Goal: Answer question/provide support

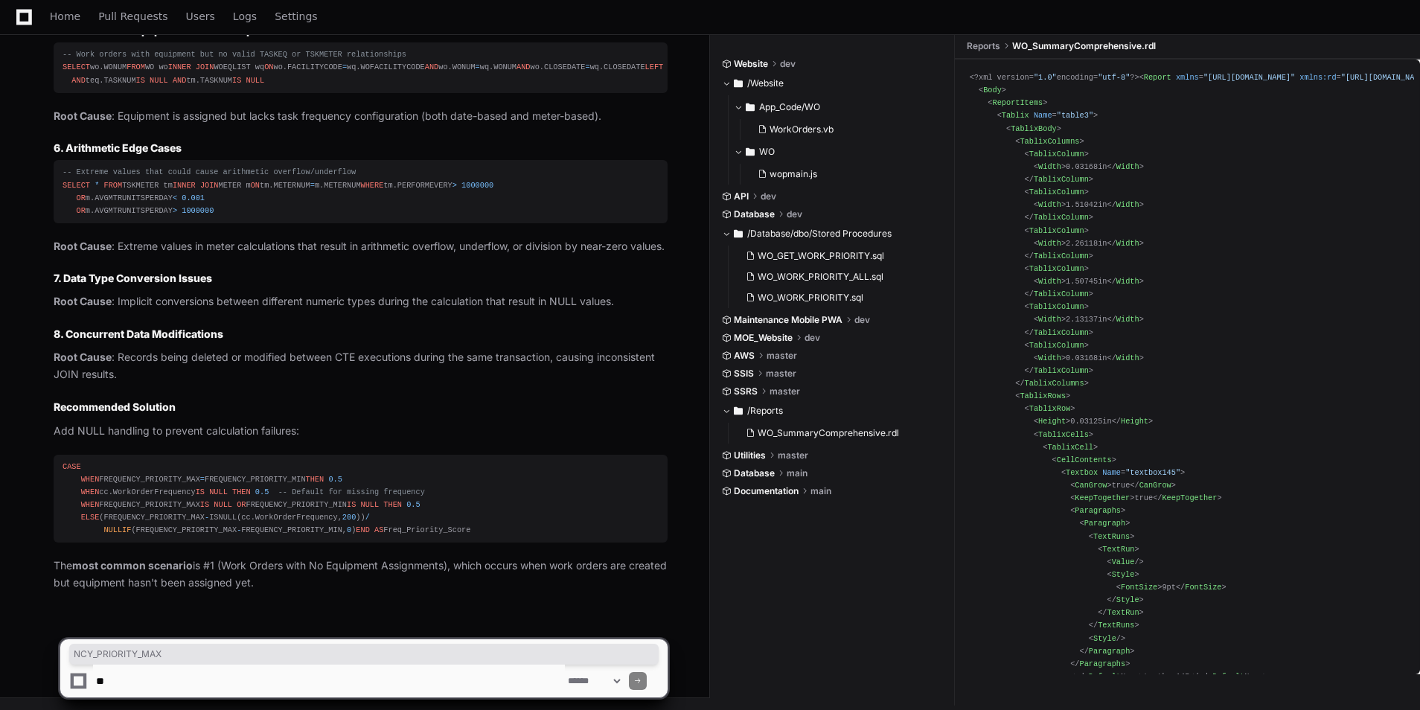
scroll to position [23600, 0]
click at [209, 682] on textarea at bounding box center [329, 681] width 472 height 33
click at [163, 683] on textarea at bounding box center [329, 681] width 472 height 33
paste textarea "**********"
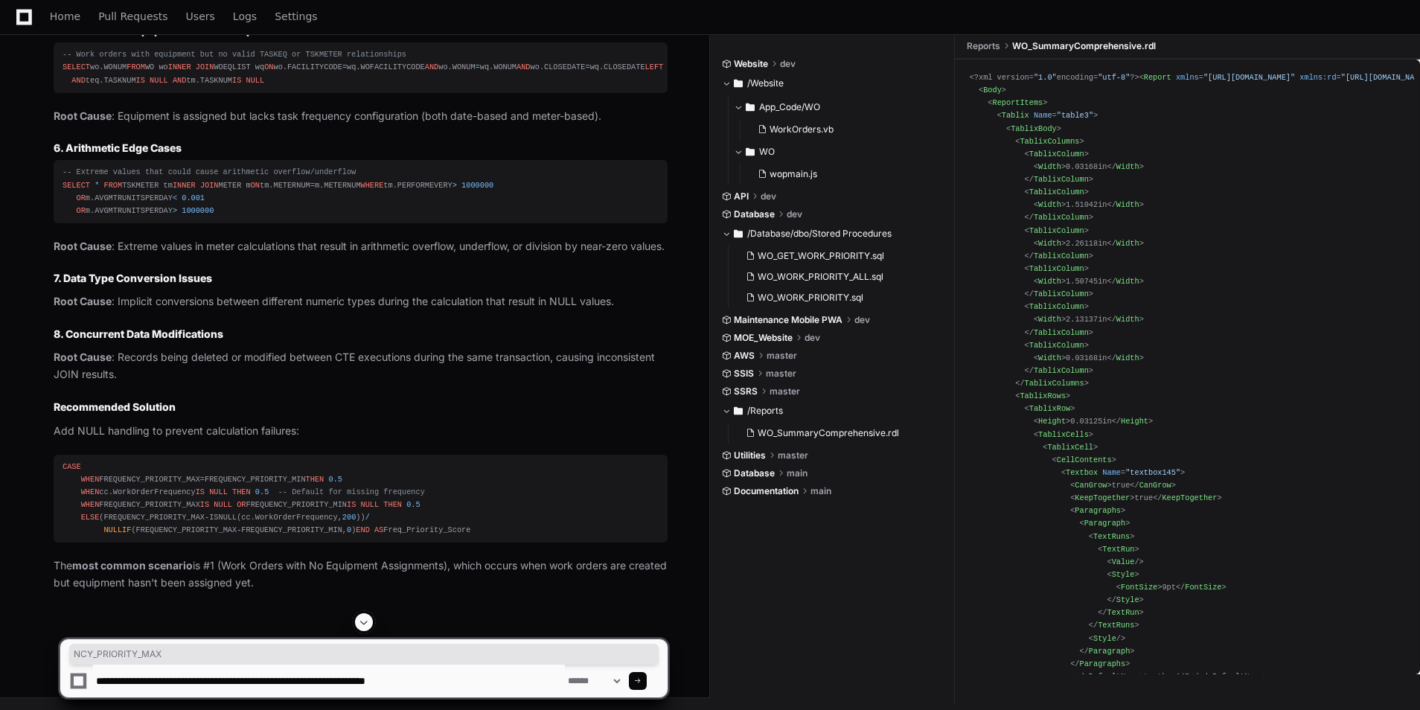
click at [437, 683] on textarea at bounding box center [329, 681] width 472 height 33
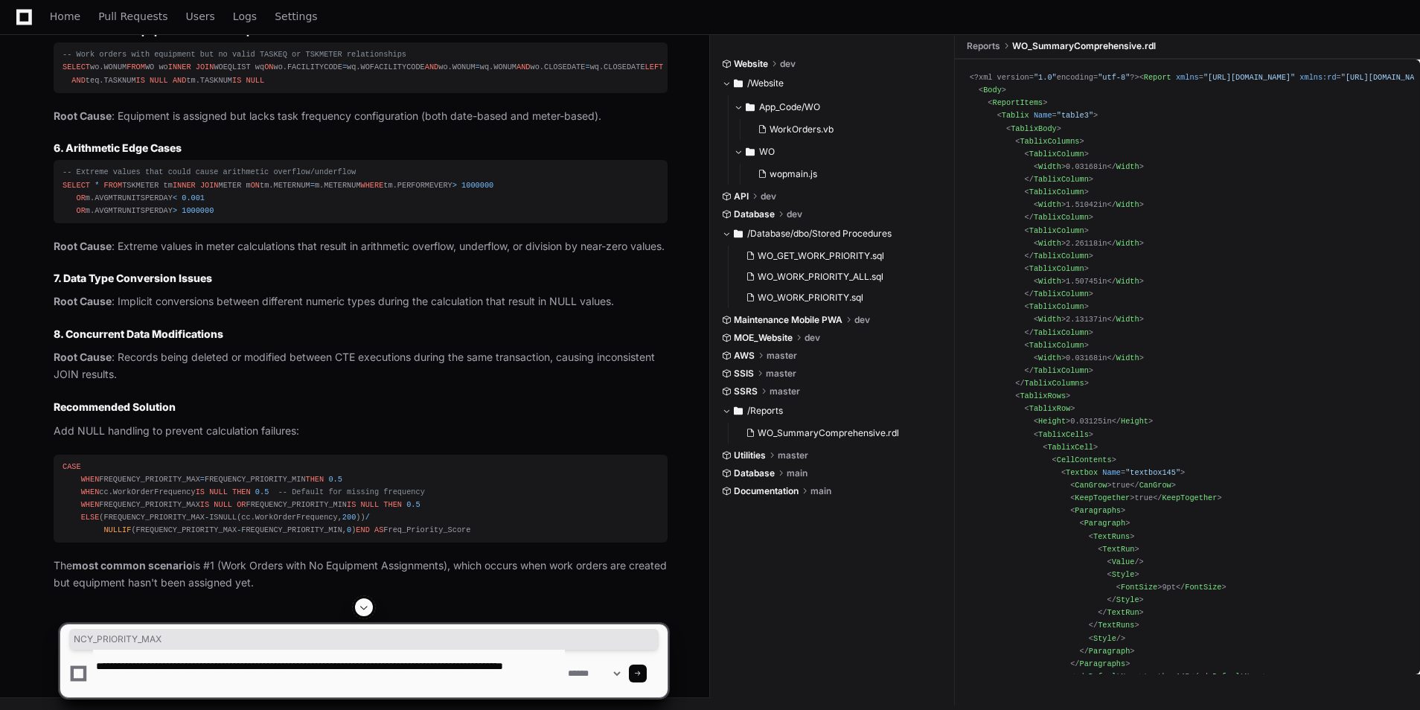
type textarea "**********"
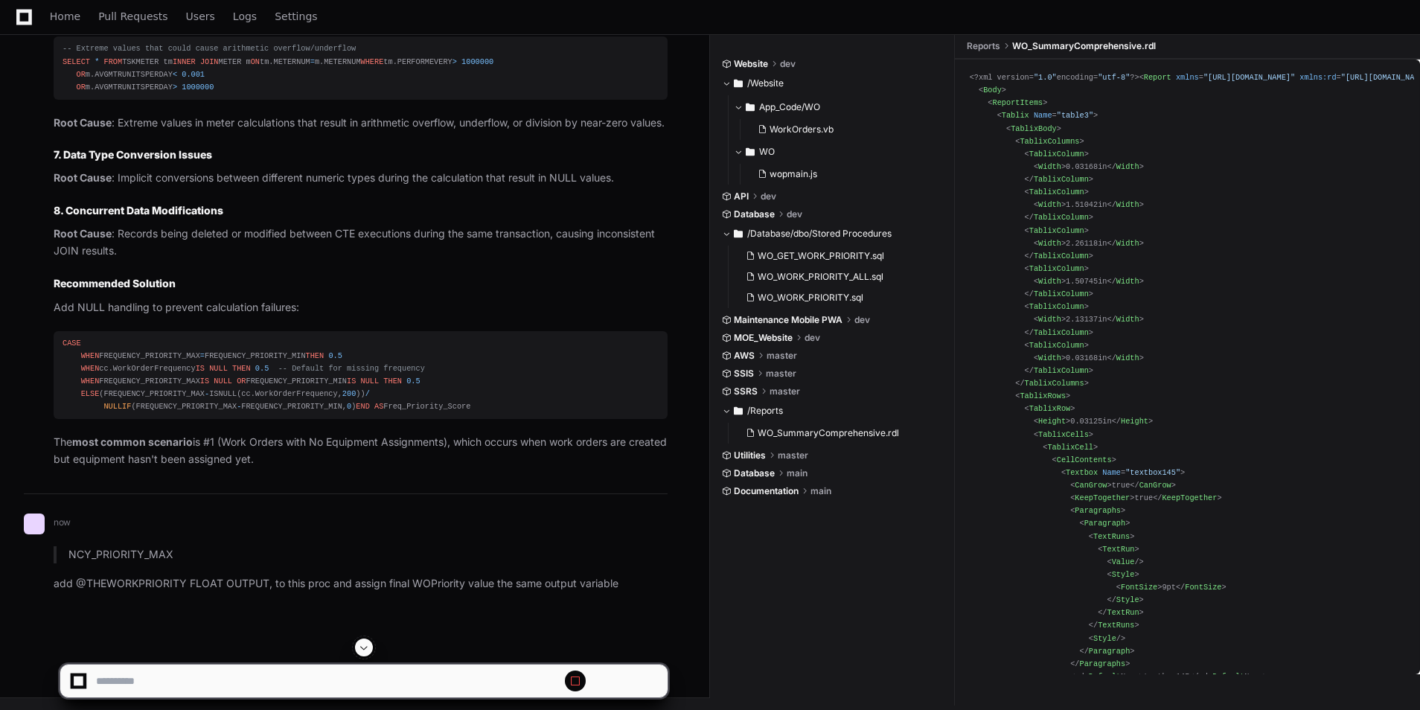
scroll to position [21757, 0]
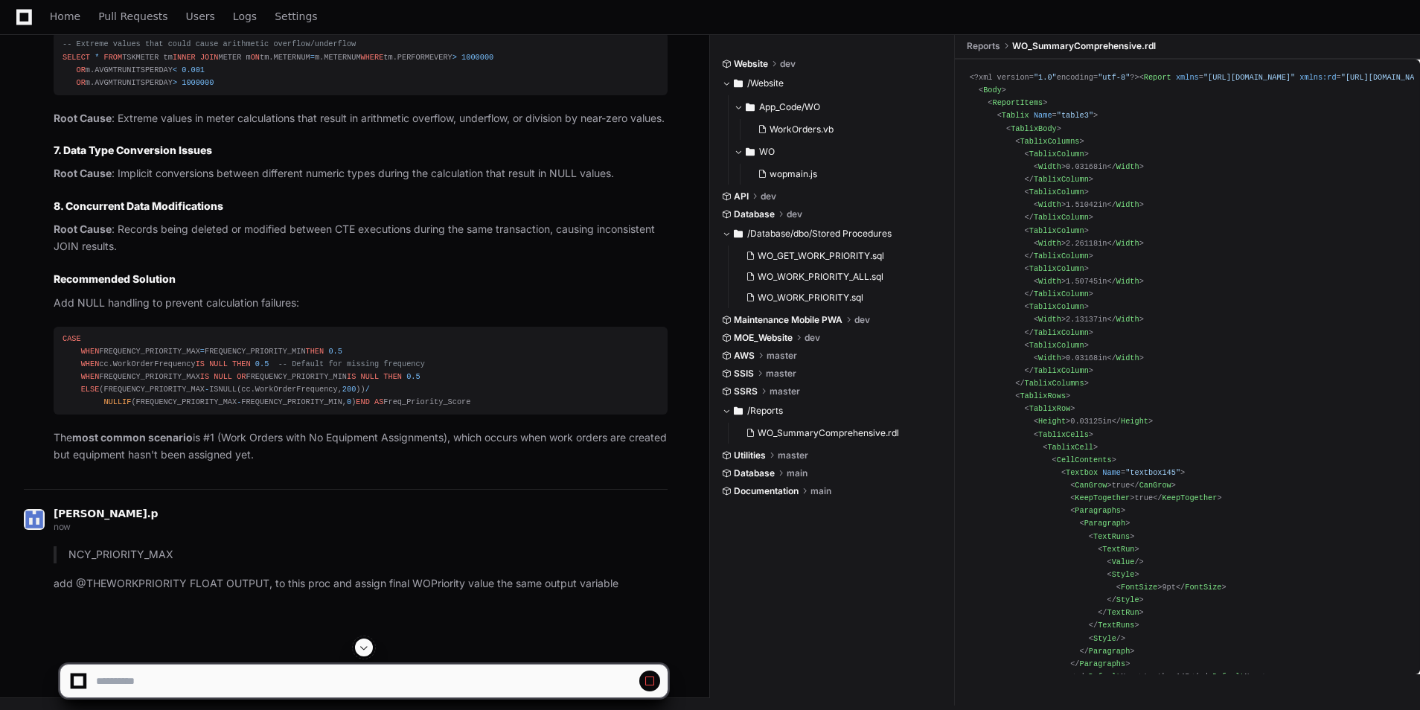
click at [375, 655] on div at bounding box center [364, 648] width 609 height 18
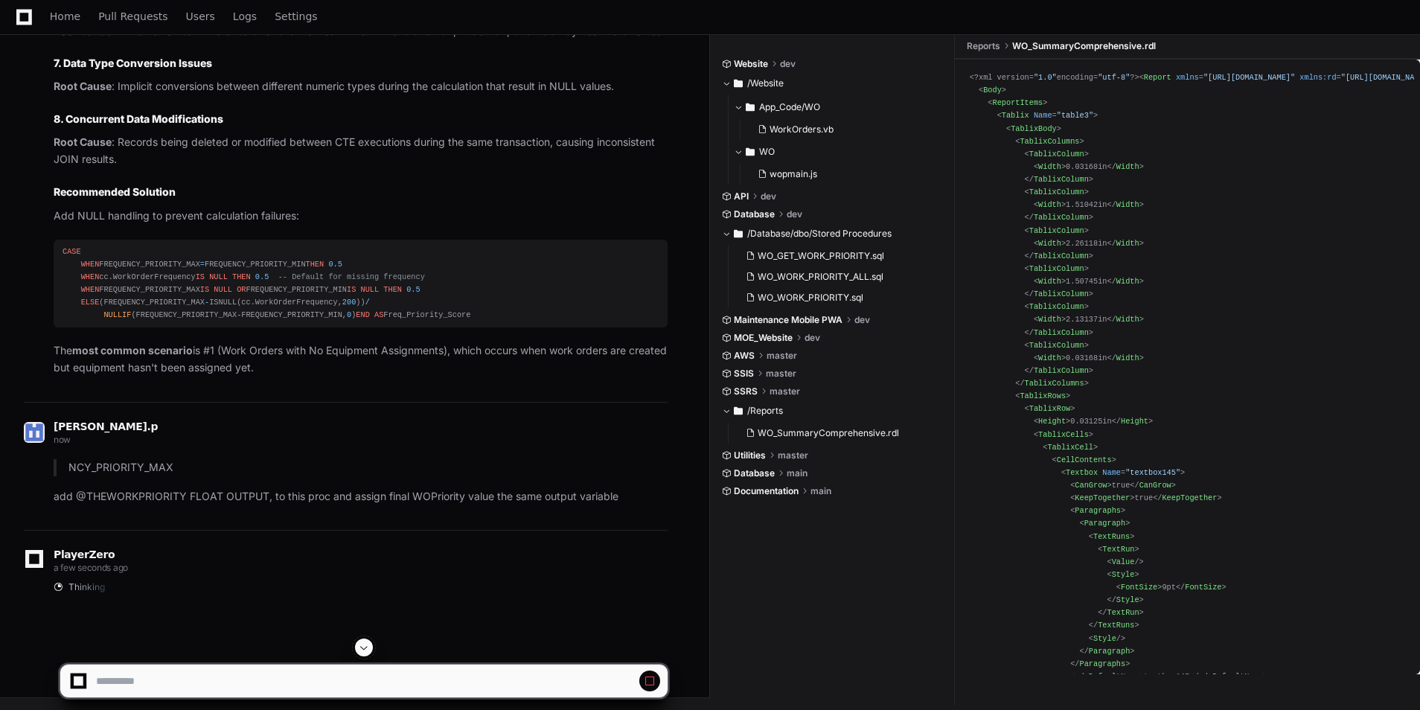
drag, startPoint x: 362, startPoint y: 642, endPoint x: 457, endPoint y: 633, distance: 95.7
click at [363, 641] on button at bounding box center [364, 648] width 18 height 18
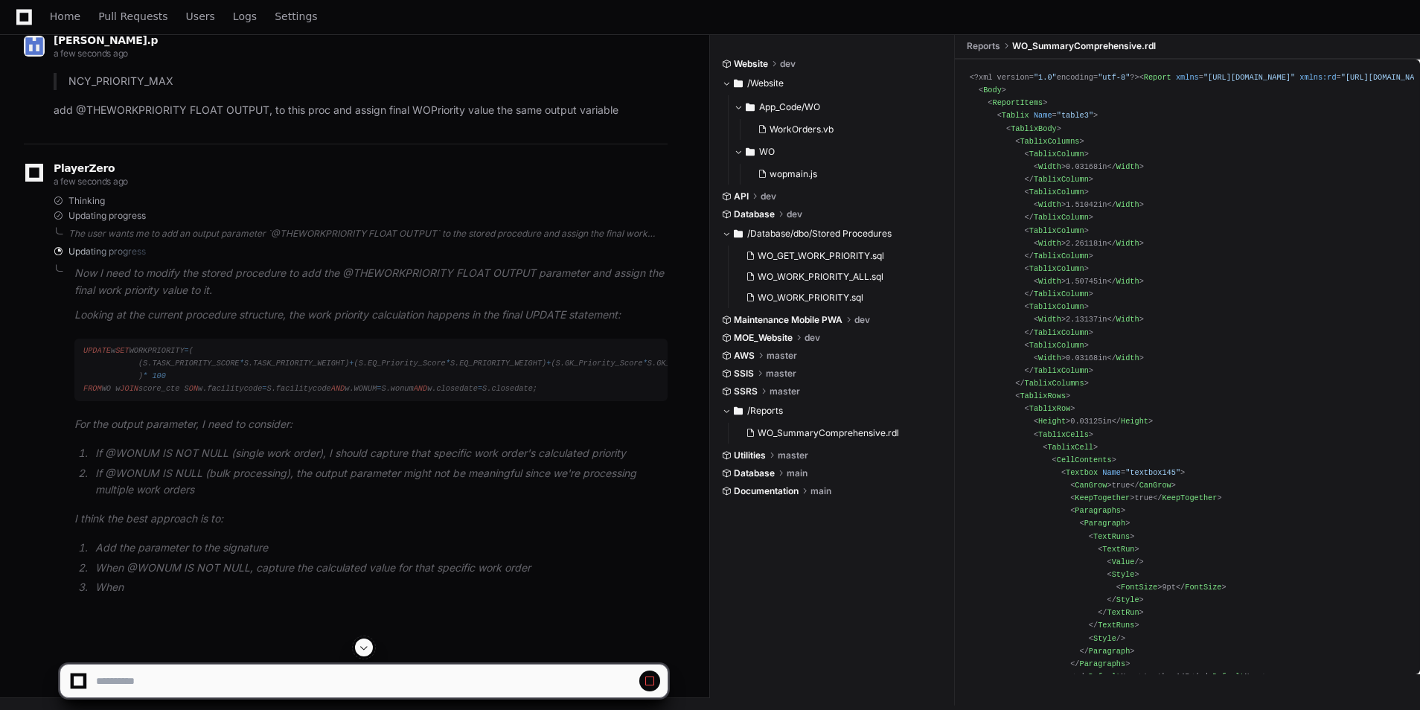
scroll to position [24328, 0]
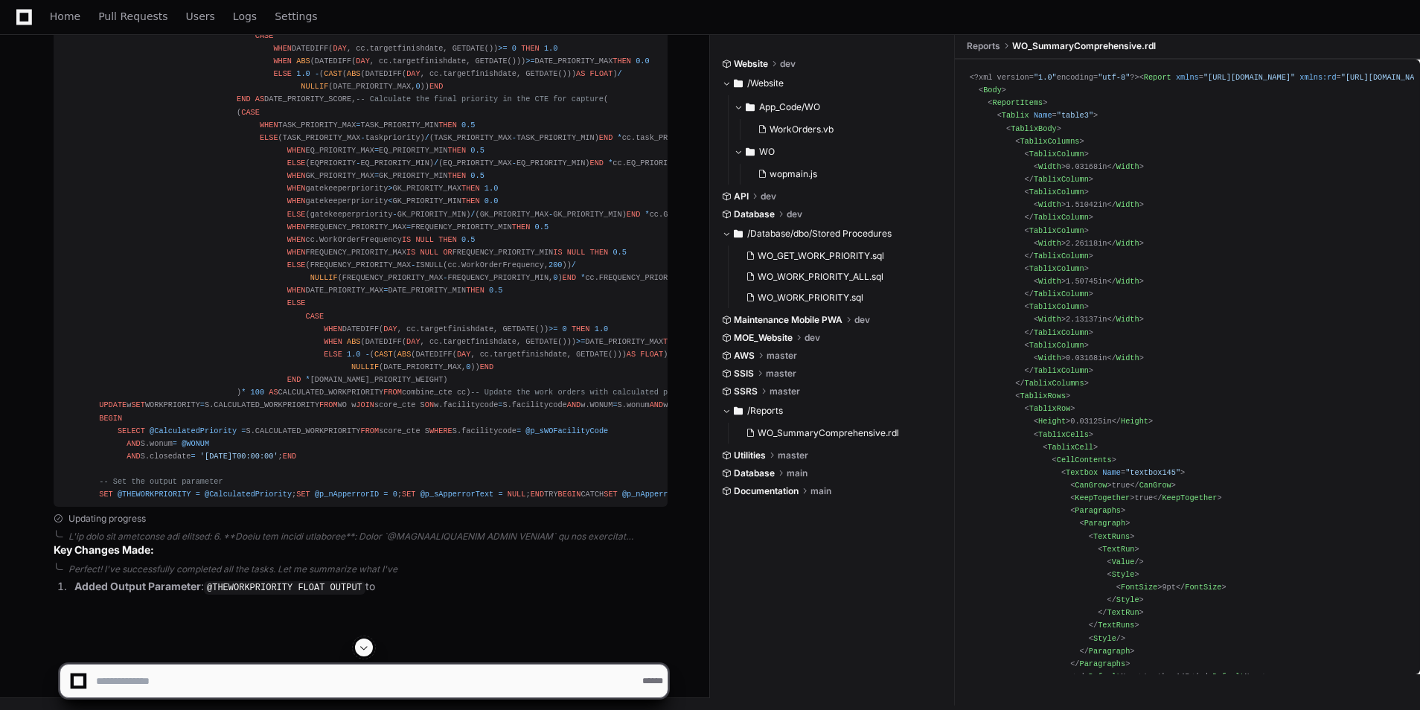
click at [372, 644] on button at bounding box center [364, 648] width 18 height 18
click at [368, 652] on span at bounding box center [364, 648] width 12 height 12
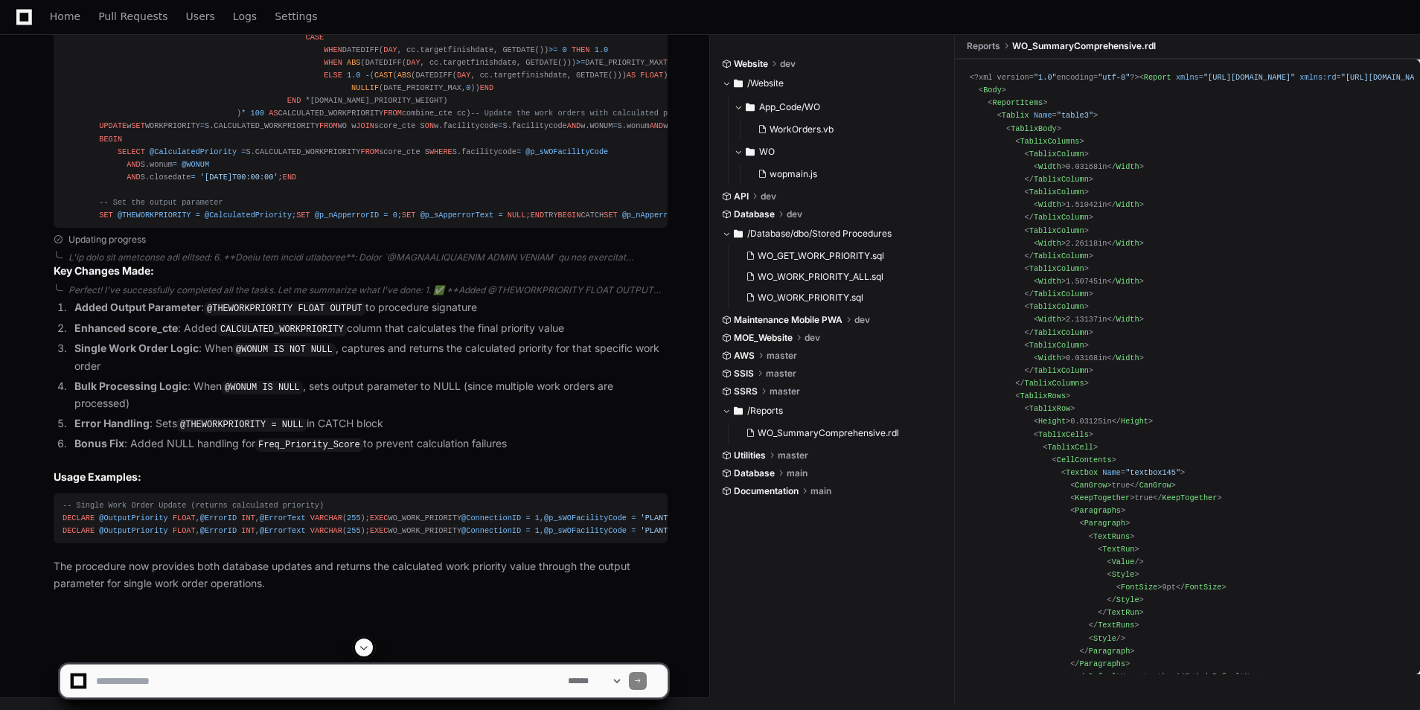
scroll to position [24336, 0]
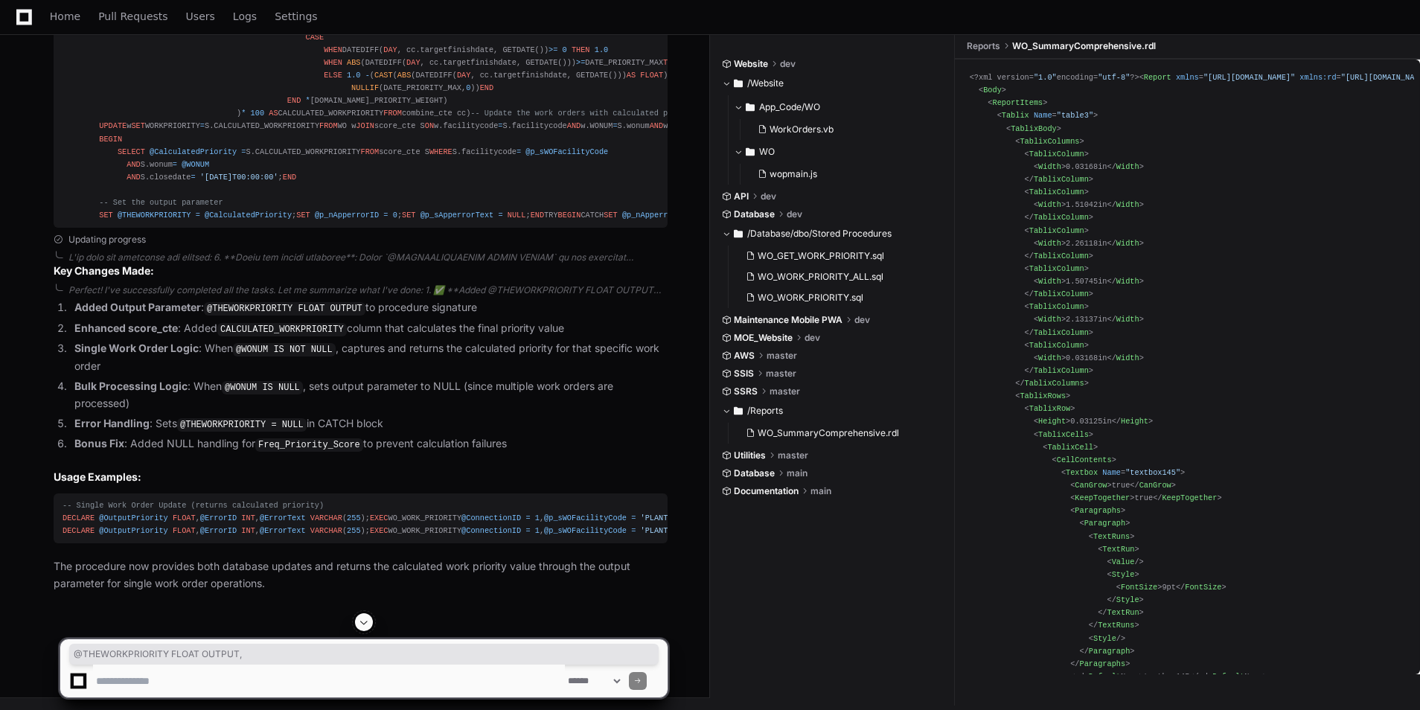
drag, startPoint x: 325, startPoint y: 301, endPoint x: 409, endPoint y: 301, distance: 84.1
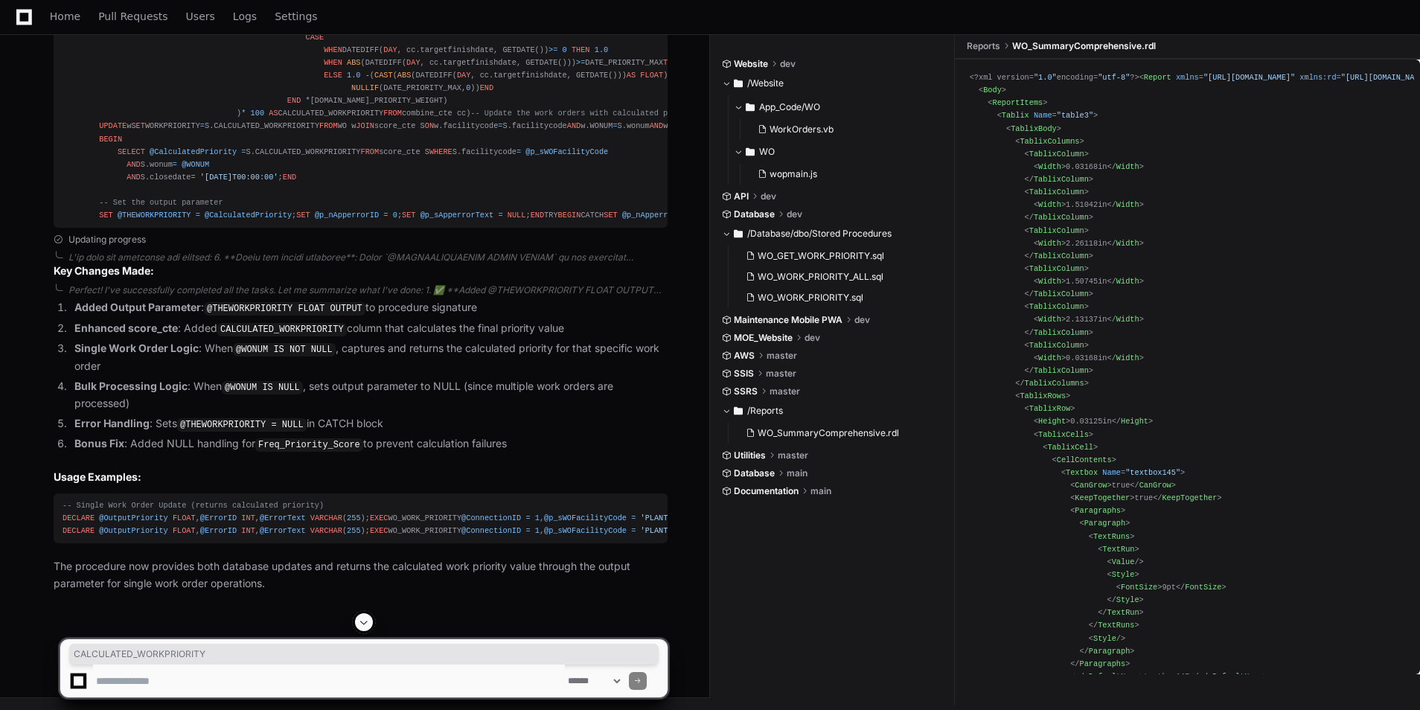
drag, startPoint x: 240, startPoint y: 324, endPoint x: 342, endPoint y: 261, distance: 119.6
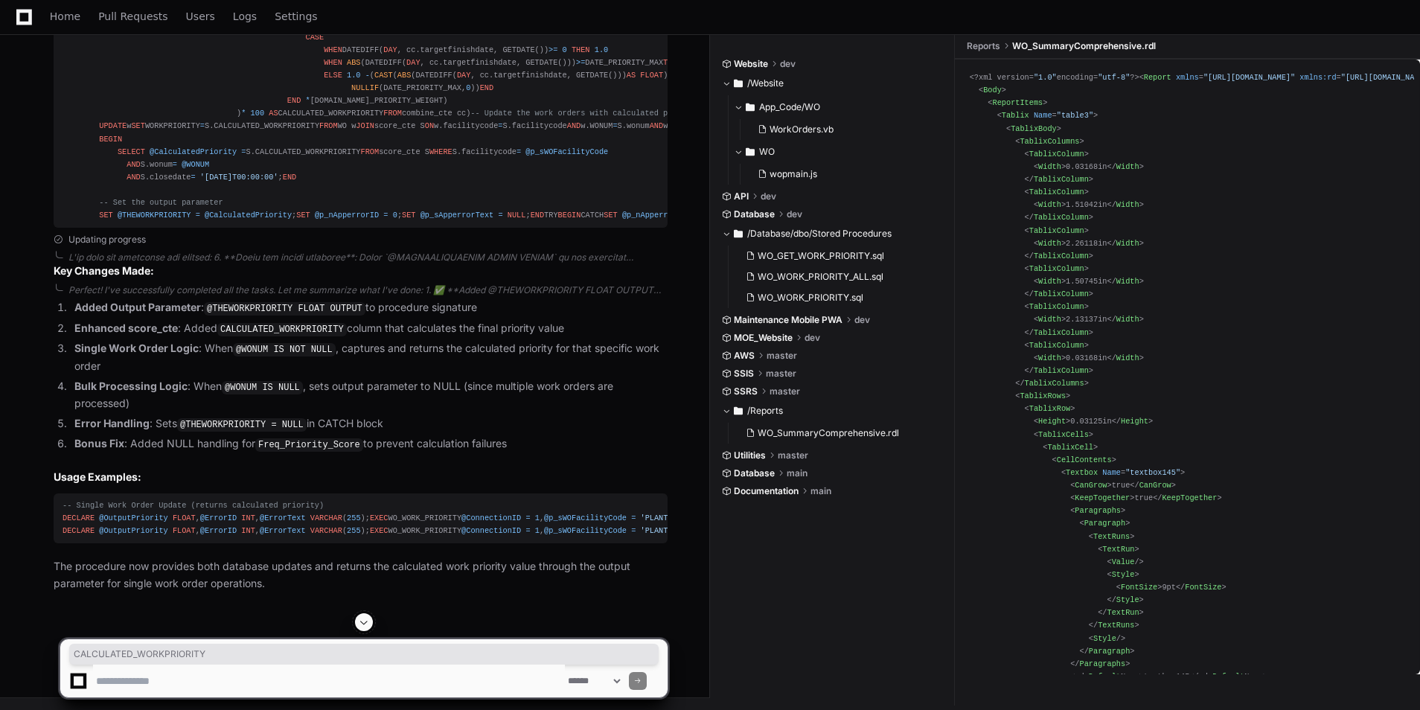
drag, startPoint x: 83, startPoint y: 308, endPoint x: 214, endPoint y: 331, distance: 133.7
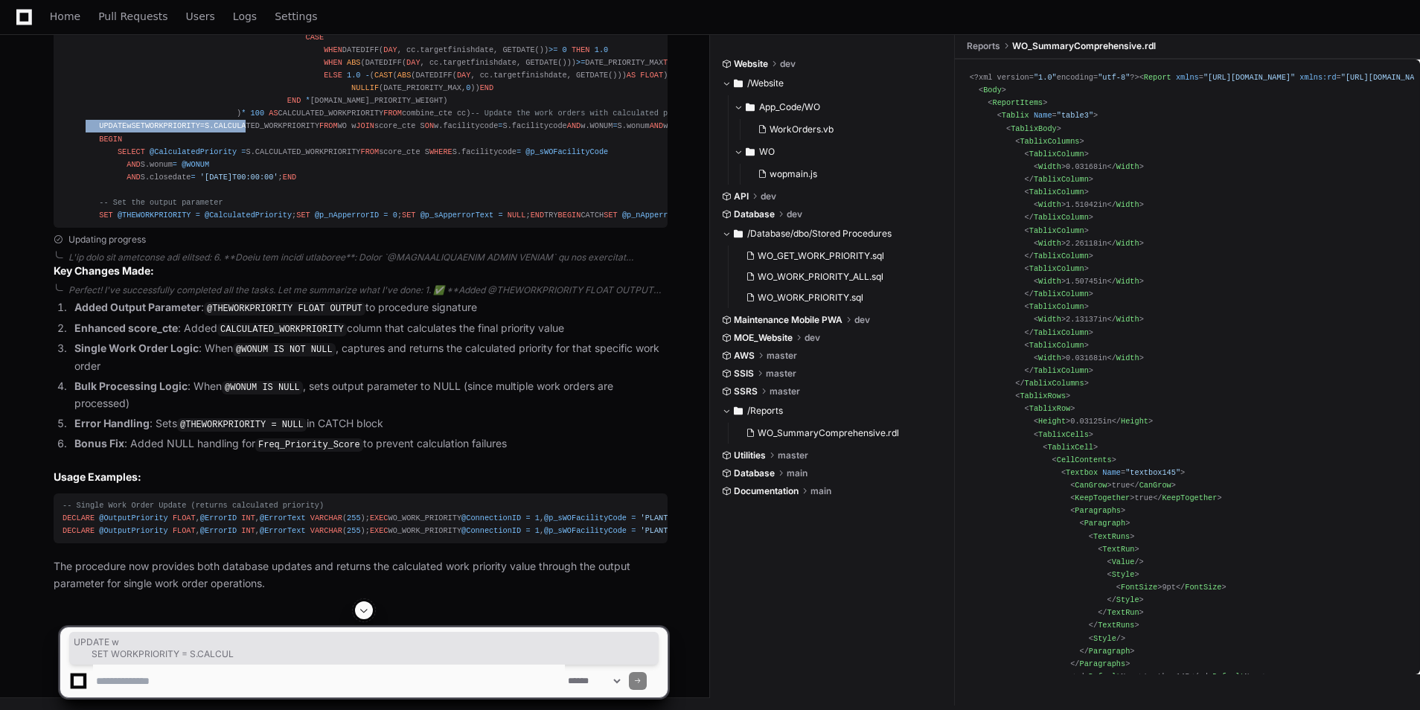
scroll to position [27833, 0]
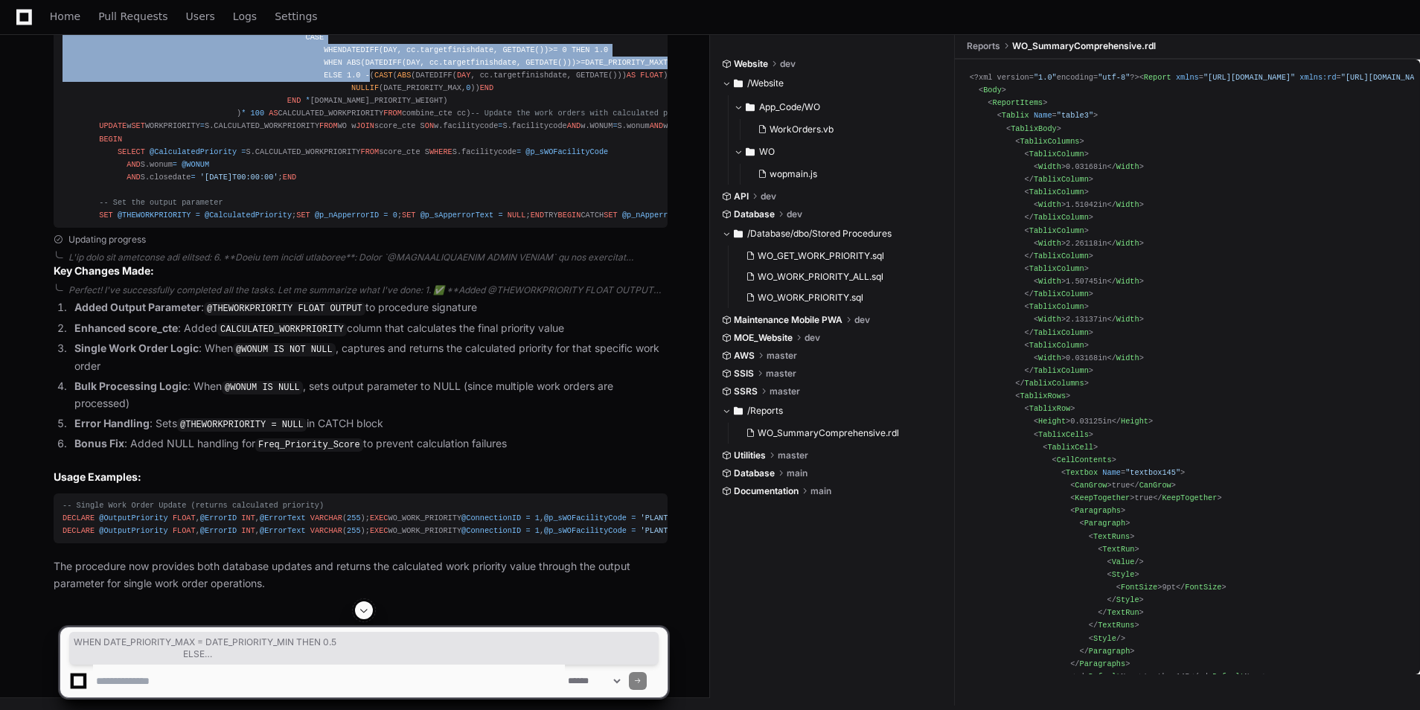
drag, startPoint x: 330, startPoint y: 337, endPoint x: 379, endPoint y: 270, distance: 82.6
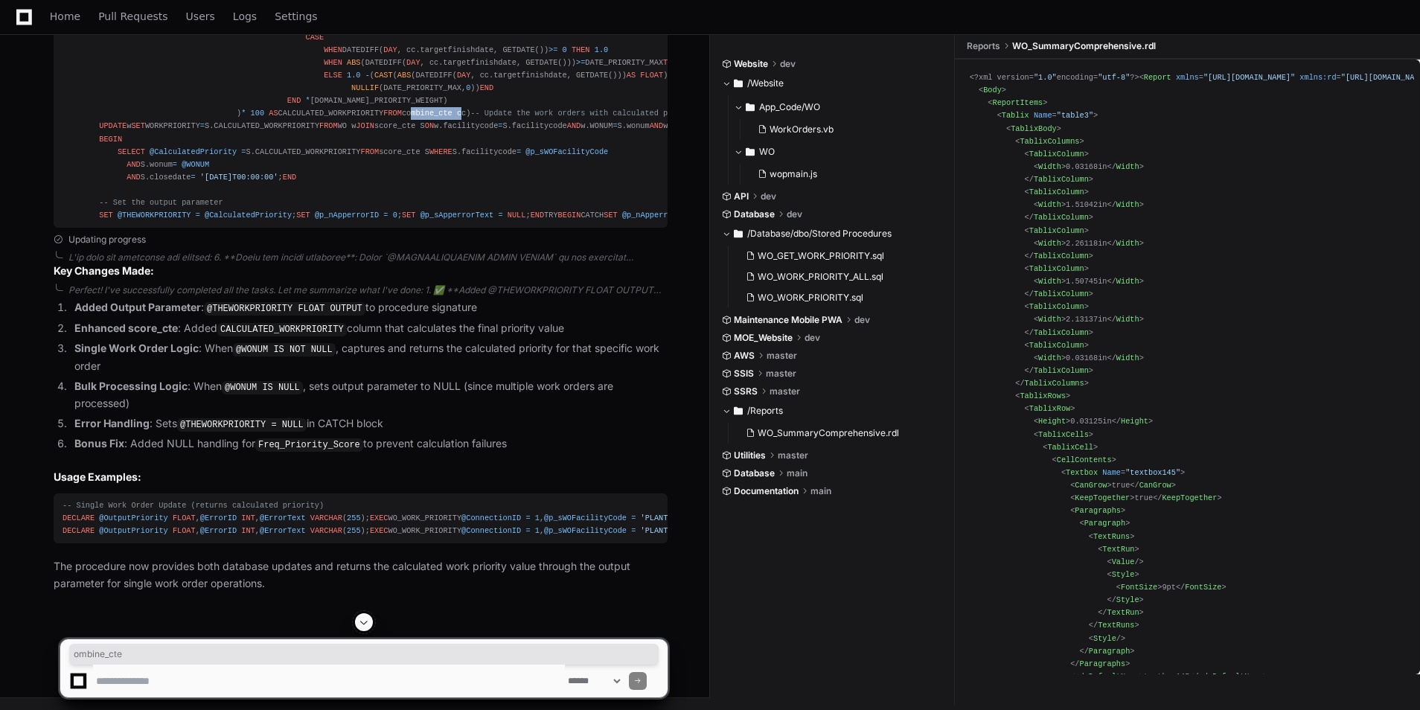
drag, startPoint x: 200, startPoint y: 351, endPoint x: 246, endPoint y: 353, distance: 45.4
drag, startPoint x: 246, startPoint y: 353, endPoint x: 421, endPoint y: 393, distance: 180.2
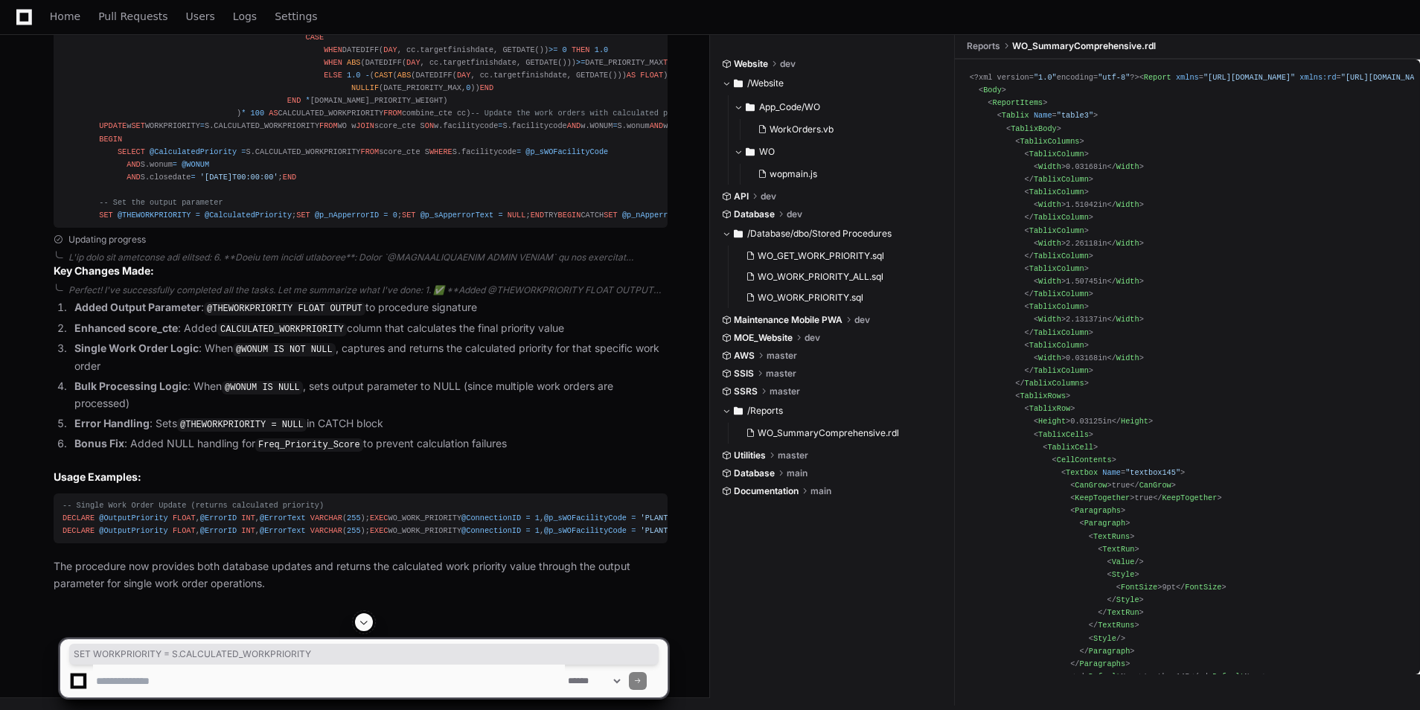
drag, startPoint x: 94, startPoint y: 399, endPoint x: 309, endPoint y: 406, distance: 215.2
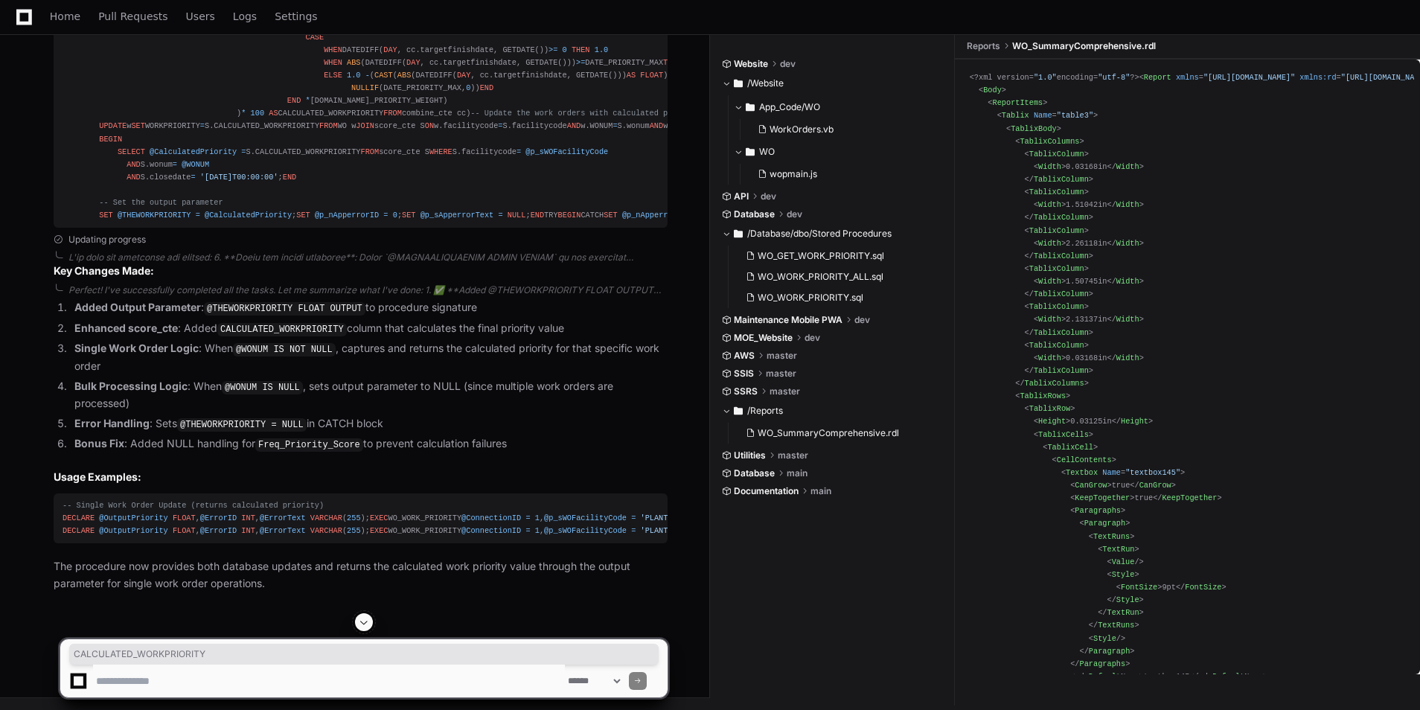
drag, startPoint x: 231, startPoint y: 395, endPoint x: 196, endPoint y: 523, distance: 132.9
click at [196, 156] on span "@CalculatedPriority" at bounding box center [193, 151] width 87 height 9
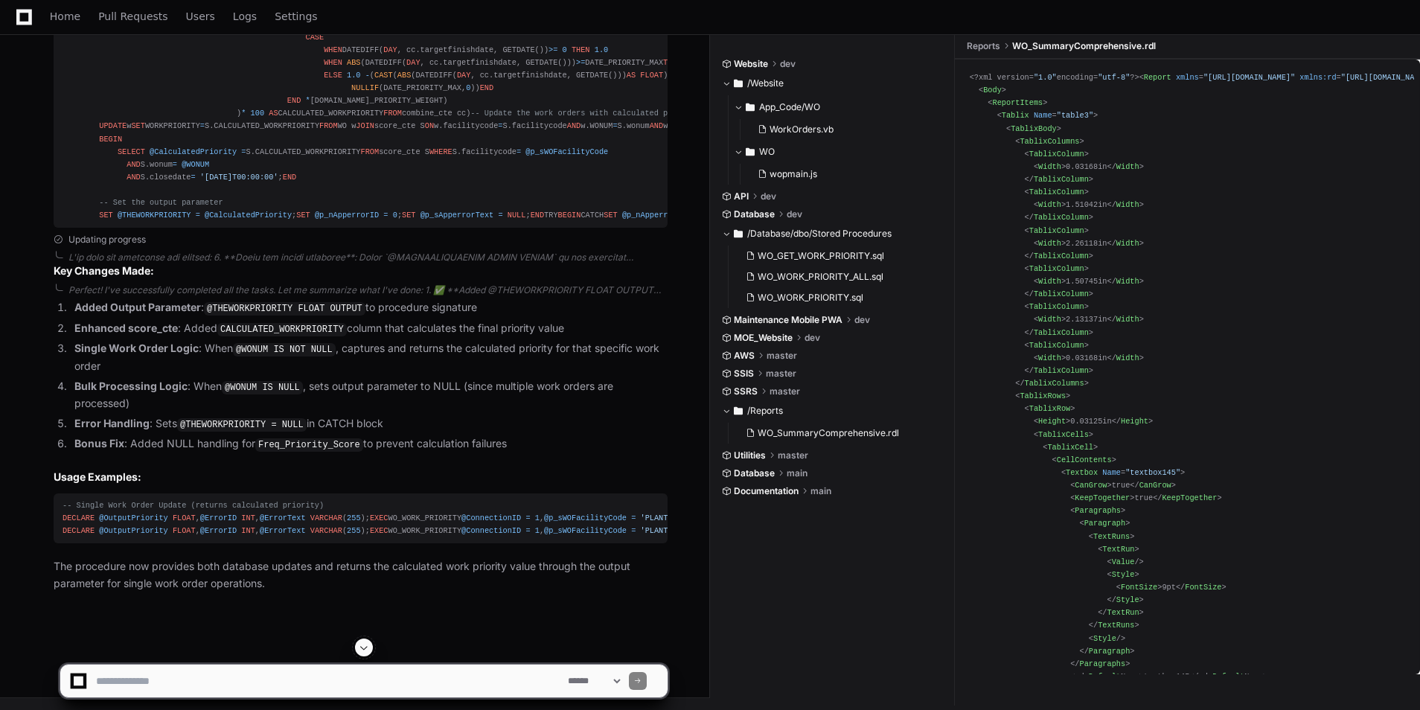
click at [196, 156] on span "@CalculatedPriority" at bounding box center [193, 151] width 87 height 9
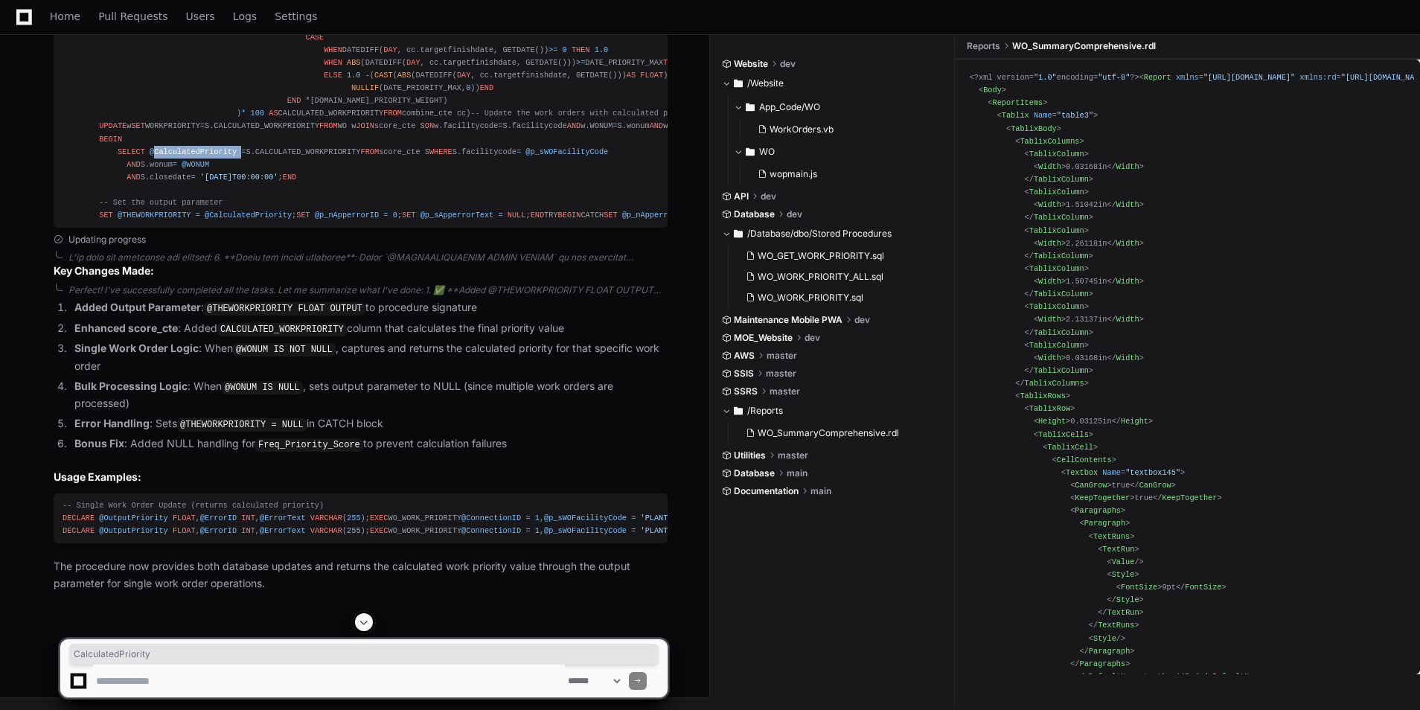
copy div "CalculatedPriority"
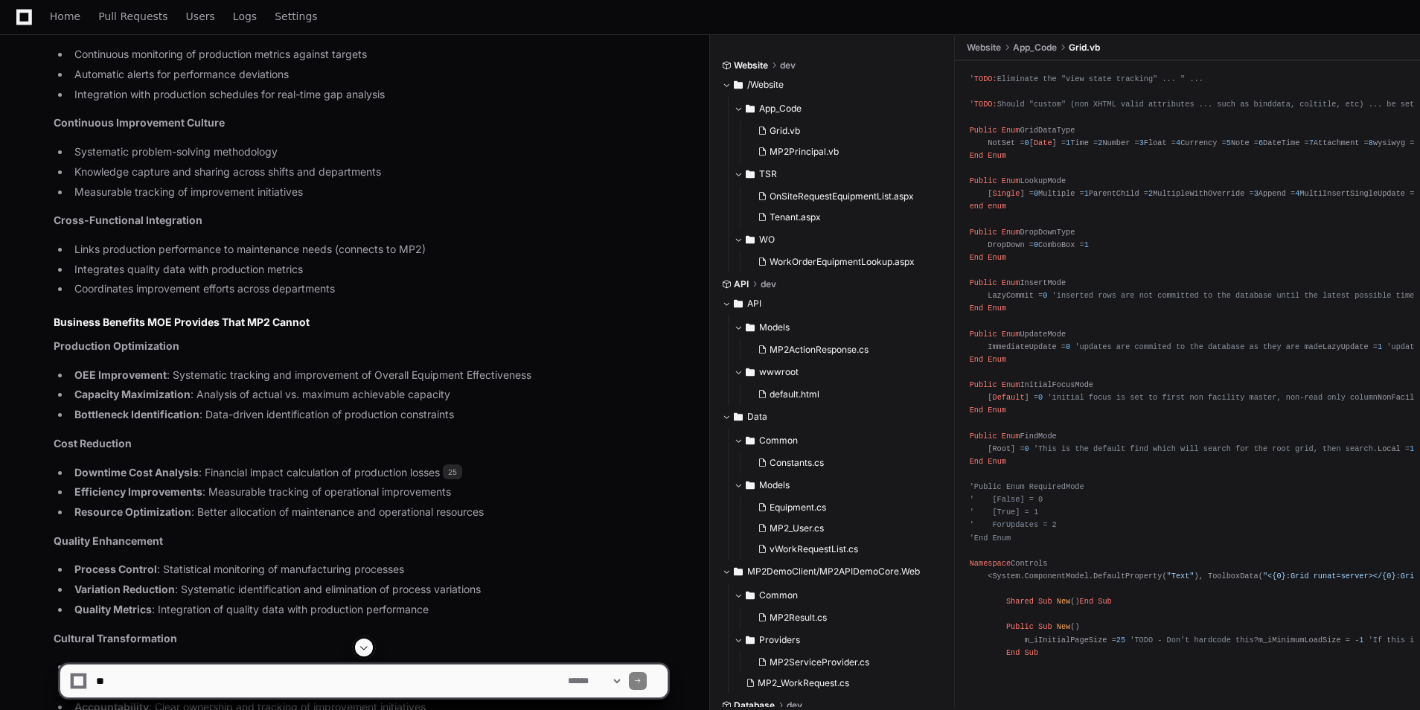
scroll to position [10817, 0]
